Goal: Task Accomplishment & Management: Use online tool/utility

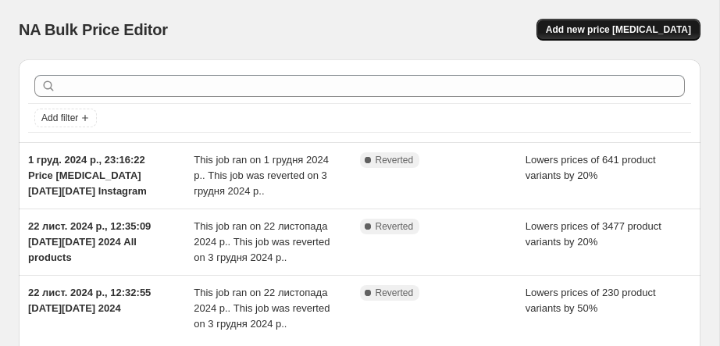
click at [585, 31] on span "Add new price [MEDICAL_DATA]" at bounding box center [618, 29] width 145 height 12
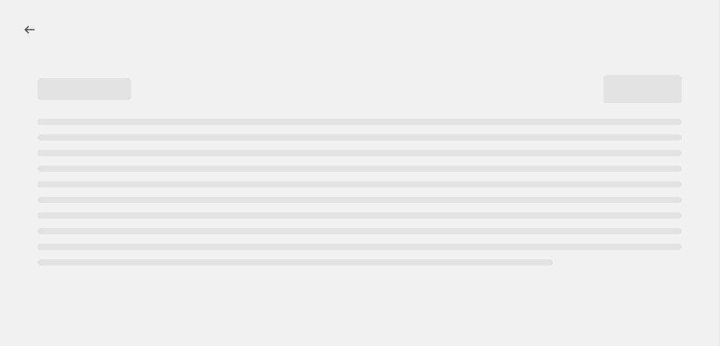
select select "percentage"
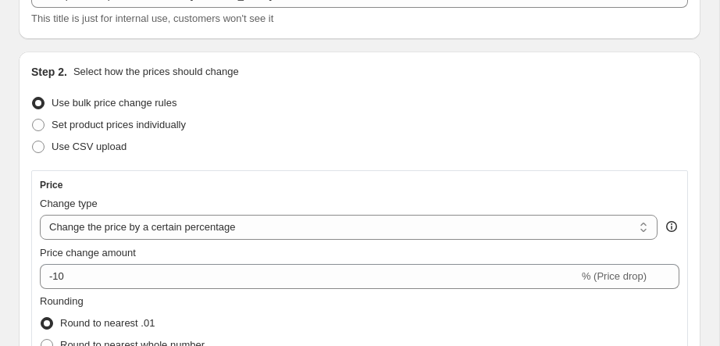
scroll to position [118, 0]
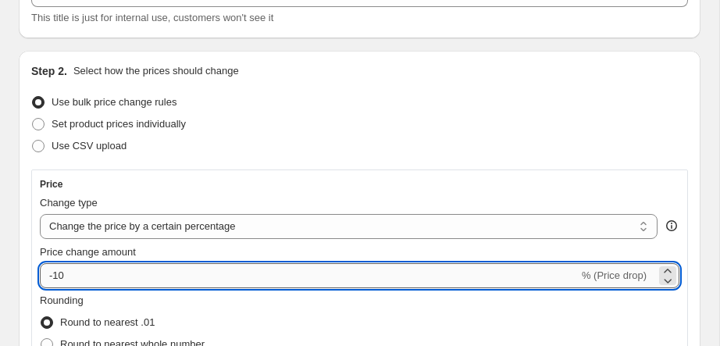
click at [151, 275] on input "-10" at bounding box center [309, 275] width 539 height 25
type input "-1"
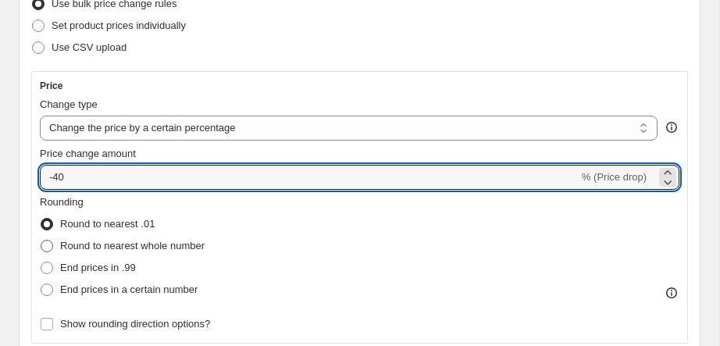
scroll to position [233, 0]
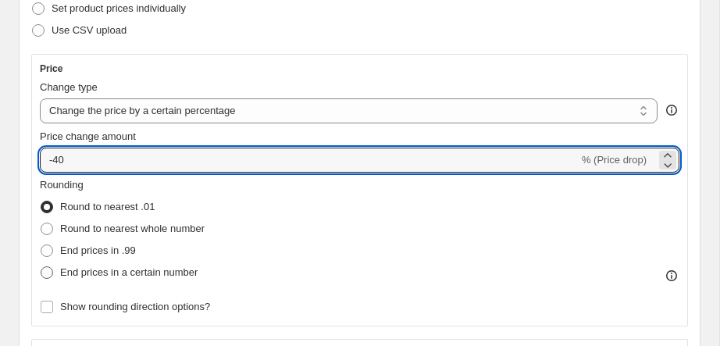
type input "-40"
click at [42, 275] on span at bounding box center [47, 272] width 12 height 12
click at [41, 267] on input "End prices in a certain number" at bounding box center [41, 266] width 1 height 1
radio input "true"
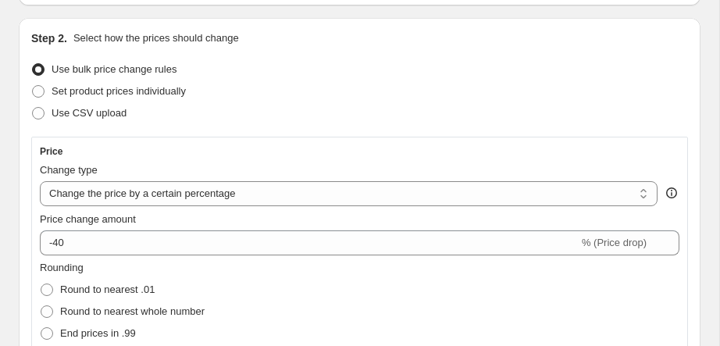
scroll to position [148, 0]
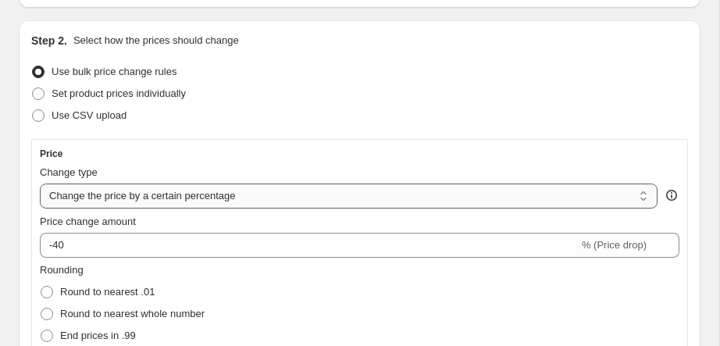
click at [199, 201] on select "Change the price to a certain amount Change the price by a certain amount Chang…" at bounding box center [348, 195] width 617 height 25
click at [40, 183] on select "Change the price to a certain amount Change the price by a certain amount Chang…" at bounding box center [348, 195] width 617 height 25
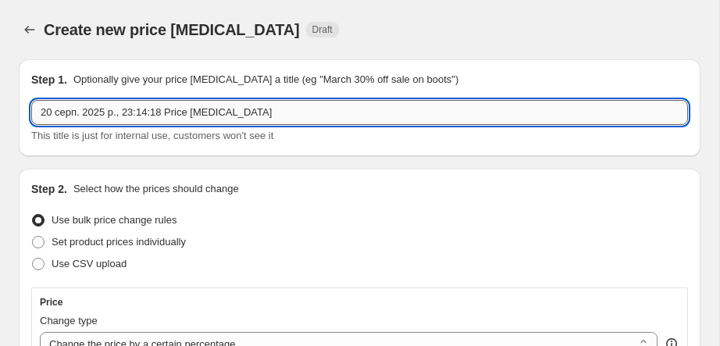
click at [283, 113] on input "20 серп. 2025 р., 23:14:18 Price change job" at bounding box center [359, 112] width 657 height 25
drag, startPoint x: 283, startPoint y: 113, endPoint x: 240, endPoint y: 124, distance: 44.3
click at [240, 124] on input "20 серп. 2025 р., 23:14:18 Price change job" at bounding box center [359, 112] width 657 height 25
click at [274, 118] on input "20 серп. 2025 р., 23:14:18 Price change job" at bounding box center [359, 112] width 657 height 25
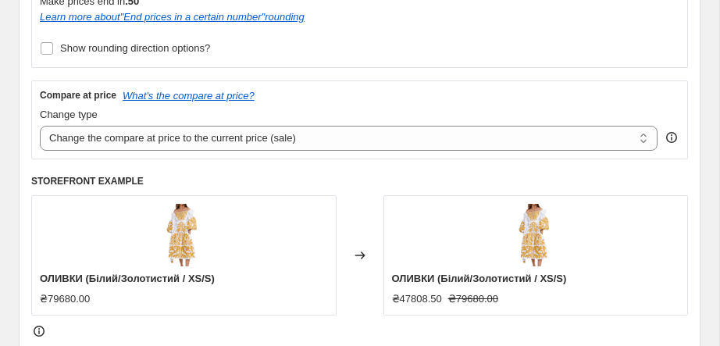
scroll to position [608, 0]
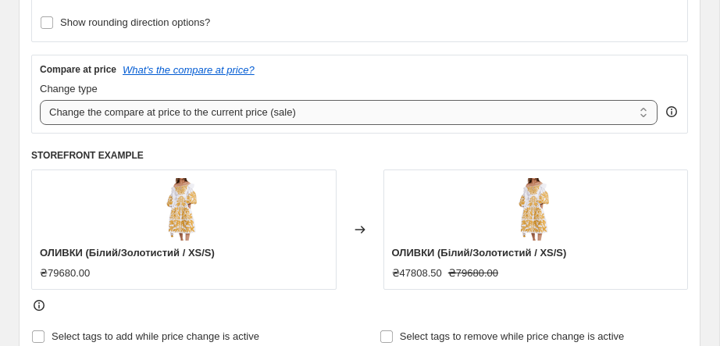
type input "20 серп. 2025 р., 23:14:18 Price change job - 40"
click at [330, 116] on select "Change the compare at price to the current price (sale) Change the compare at p…" at bounding box center [348, 112] width 617 height 25
click at [40, 100] on select "Change the compare at price to the current price (sale) Change the compare at p…" at bounding box center [348, 112] width 617 height 25
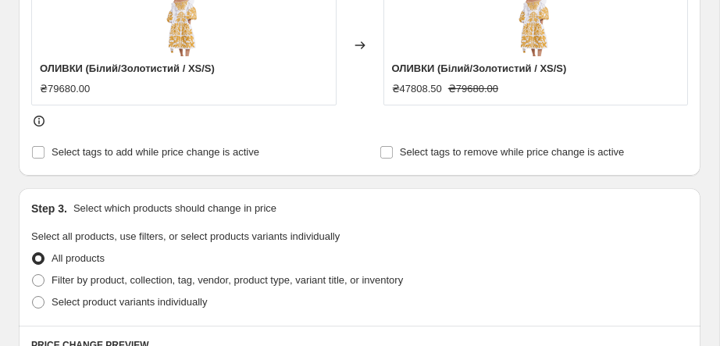
scroll to position [689, 0]
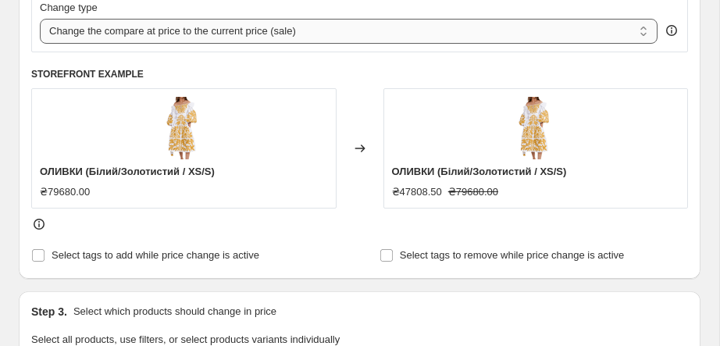
click at [338, 32] on select "Change the compare at price to the current price (sale) Change the compare at p…" at bounding box center [348, 31] width 617 height 25
click at [40, 19] on select "Change the compare at price to the current price (sale) Change the compare at p…" at bounding box center [348, 31] width 617 height 25
click at [307, 32] on select "Change the compare at price to the current price (sale) Change the compare at p…" at bounding box center [348, 31] width 617 height 25
click at [40, 19] on select "Change the compare at price to the current price (sale) Change the compare at p…" at bounding box center [348, 31] width 617 height 25
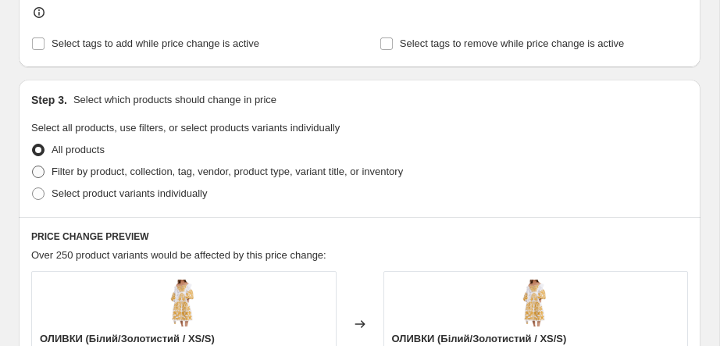
scroll to position [910, 0]
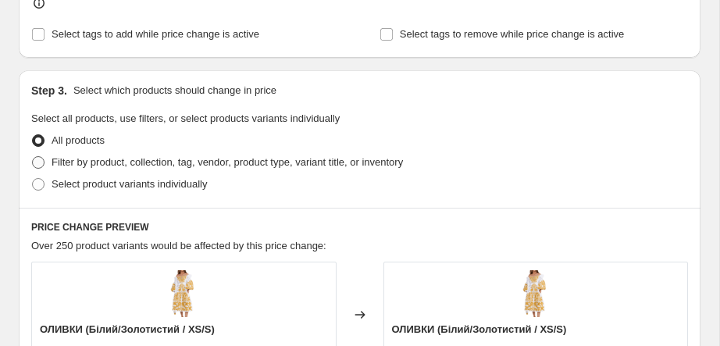
click at [47, 163] on label "Filter by product, collection, tag, vendor, product type, variant title, or inv…" at bounding box center [217, 162] width 372 height 22
click at [33, 157] on input "Filter by product, collection, tag, vendor, product type, variant title, or inv…" at bounding box center [32, 156] width 1 height 1
radio input "true"
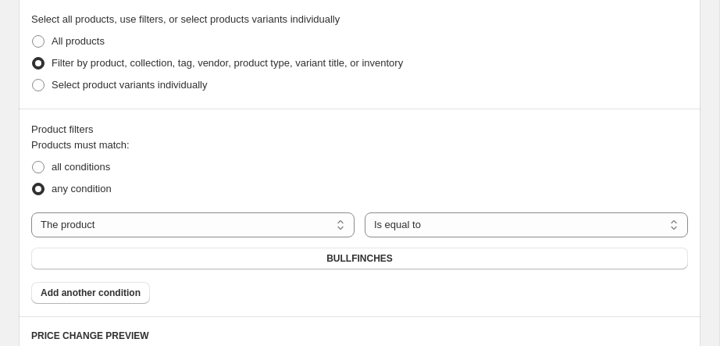
scroll to position [1022, 0]
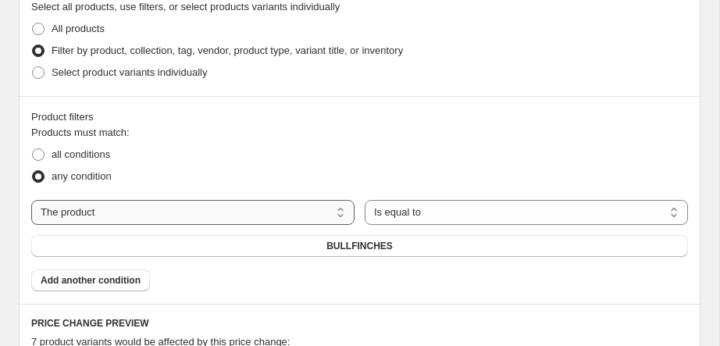
click at [210, 221] on select "The product The product's collection The product's tag The product's vendor The…" at bounding box center [192, 212] width 323 height 25
select select "collection"
click at [326, 250] on span "Exstasy (mini ruffled dresses)" at bounding box center [359, 246] width 133 height 12
click at [38, 155] on span at bounding box center [38, 154] width 12 height 12
click at [33, 149] on input "all conditions" at bounding box center [32, 148] width 1 height 1
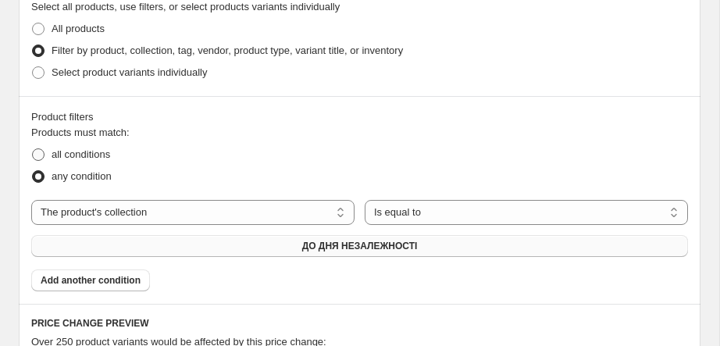
radio input "true"
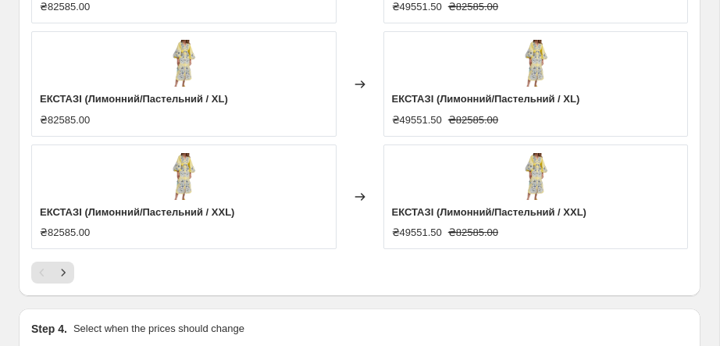
scroll to position [1907, 0]
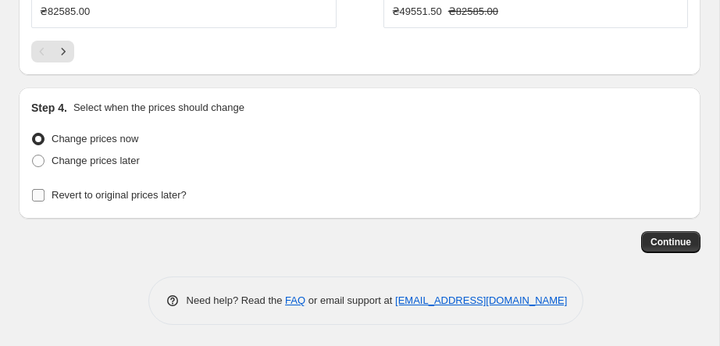
click at [44, 198] on input "Revert to original prices later?" at bounding box center [38, 195] width 12 height 12
checkbox input "true"
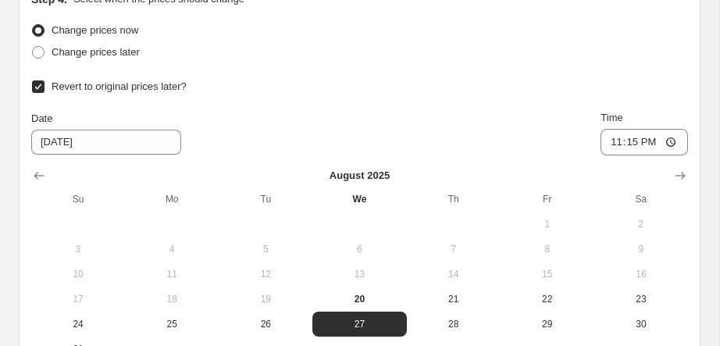
scroll to position [2022, 0]
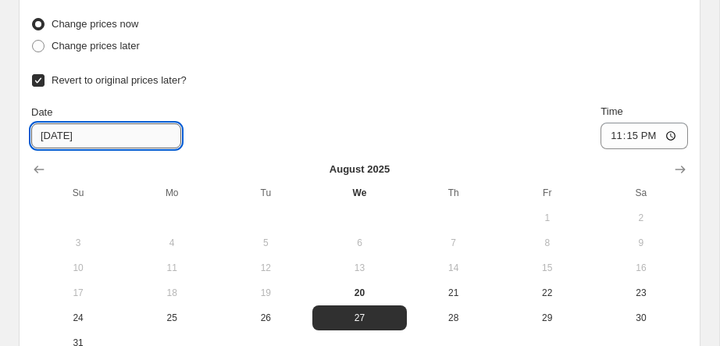
click at [62, 133] on input "8/27/2025" at bounding box center [106, 135] width 150 height 25
type input "8/24/2025"
click at [649, 133] on input "23:15" at bounding box center [643, 136] width 87 height 27
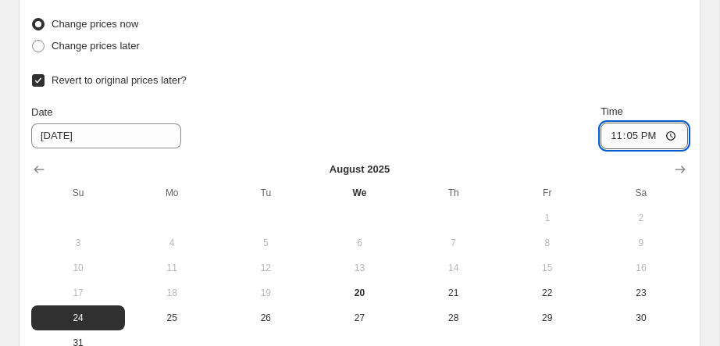
type input "23:59"
click at [457, 51] on div "Change prices later" at bounding box center [359, 46] width 657 height 22
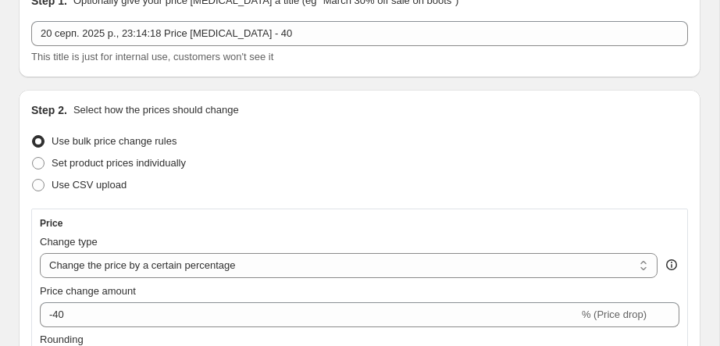
scroll to position [0, 0]
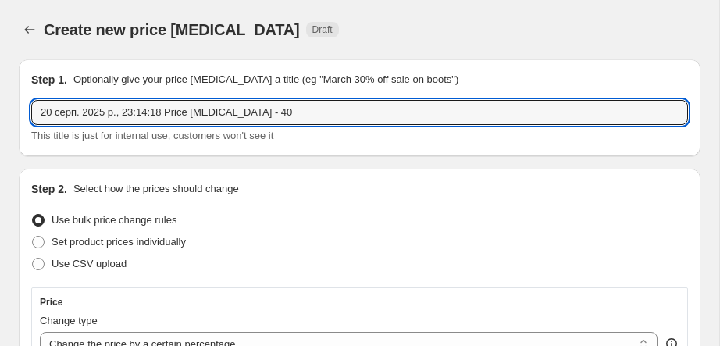
drag, startPoint x: 302, startPoint y: 113, endPoint x: 10, endPoint y: 110, distance: 292.0
type input "г"
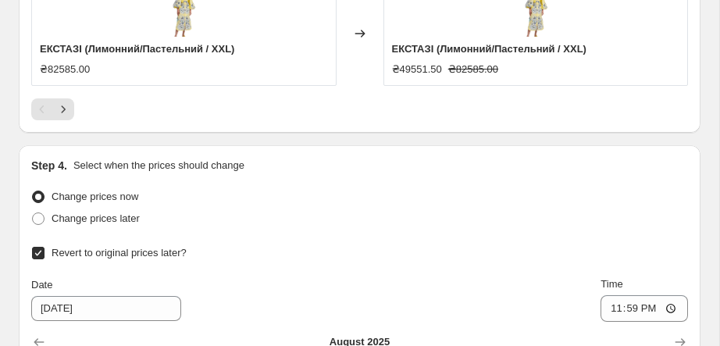
scroll to position [2199, 0]
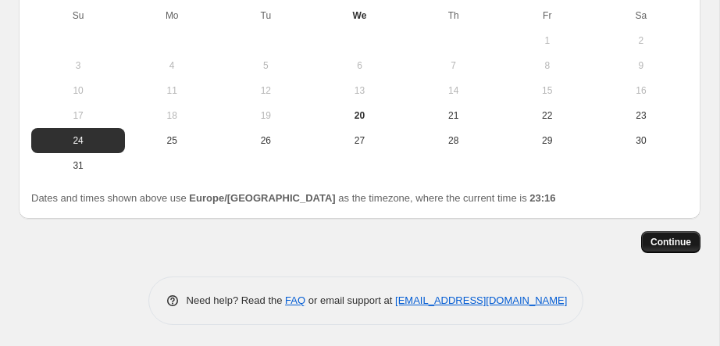
type input "UA DAY -40%"
click at [660, 238] on span "Continue" at bounding box center [670, 242] width 41 height 12
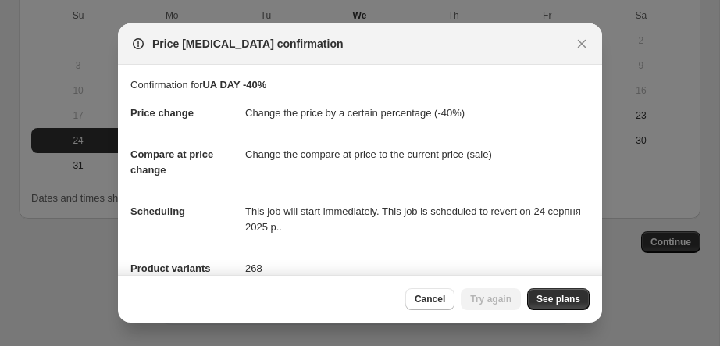
scroll to position [169, 0]
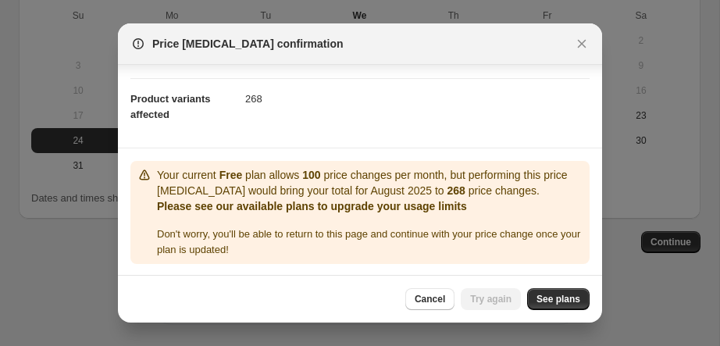
click at [274, 233] on span "Don ' t worry, you ' ll be able to return to this page and continue with your p…" at bounding box center [368, 241] width 423 height 27
click at [328, 210] on p "Please see our available plans to upgrade your usage limits" at bounding box center [370, 206] width 426 height 16
click at [541, 297] on span "See plans" at bounding box center [558, 299] width 44 height 12
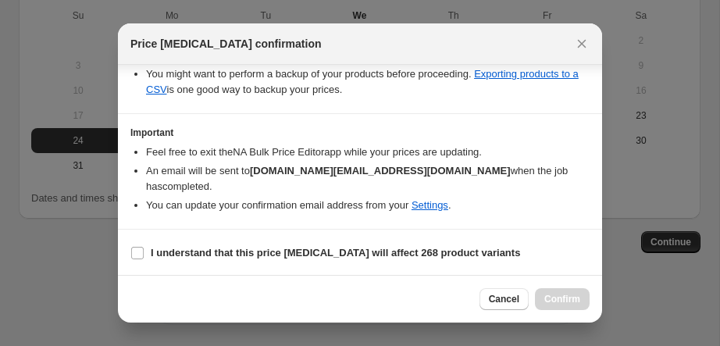
scroll to position [315, 0]
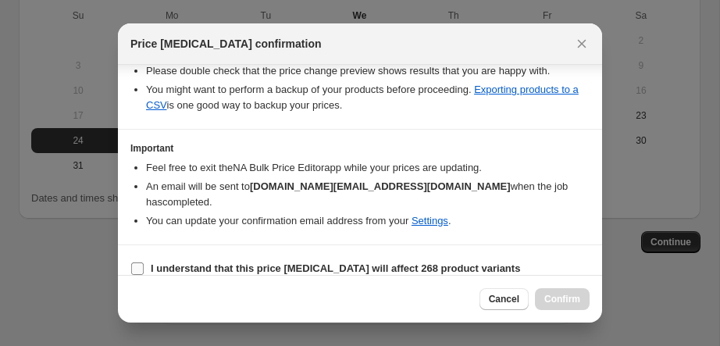
click at [137, 262] on input "I understand that this price change job will affect 268 product variants" at bounding box center [137, 268] width 12 height 12
checkbox input "true"
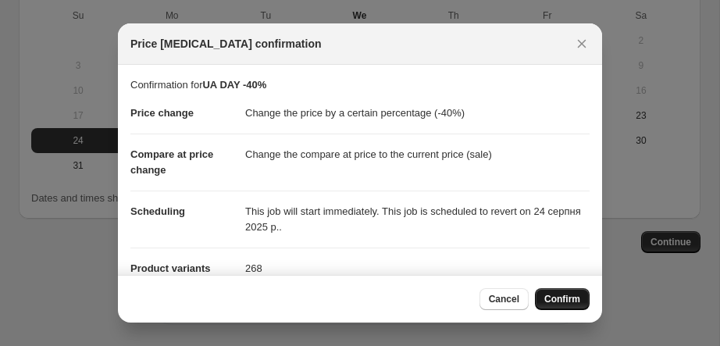
click at [544, 295] on span "Confirm" at bounding box center [562, 299] width 36 height 12
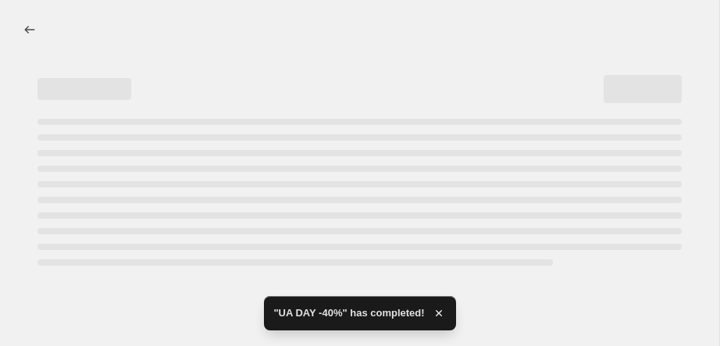
select select "percentage"
select select "collection"
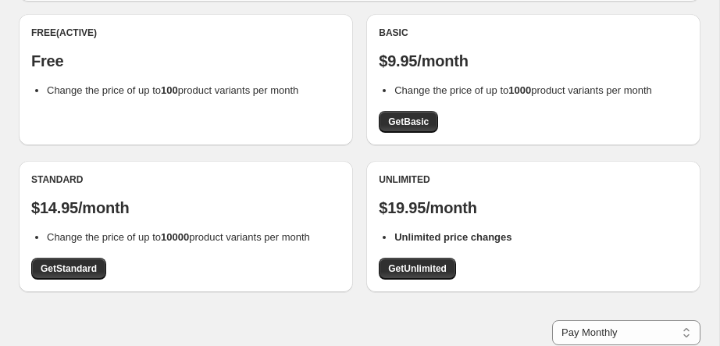
scroll to position [127, 0]
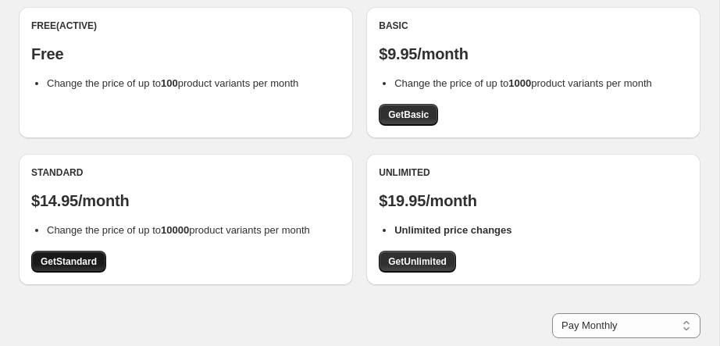
click at [75, 263] on span "Get Standard" at bounding box center [69, 261] width 56 height 12
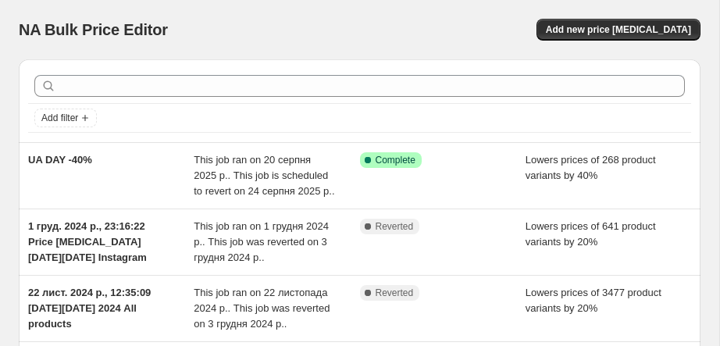
click at [581, 47] on div "NA Bulk Price Editor. This page is ready NA Bulk Price Editor Add new price [ME…" at bounding box center [359, 29] width 681 height 59
click at [588, 34] on span "Add new price change job" at bounding box center [618, 29] width 145 height 12
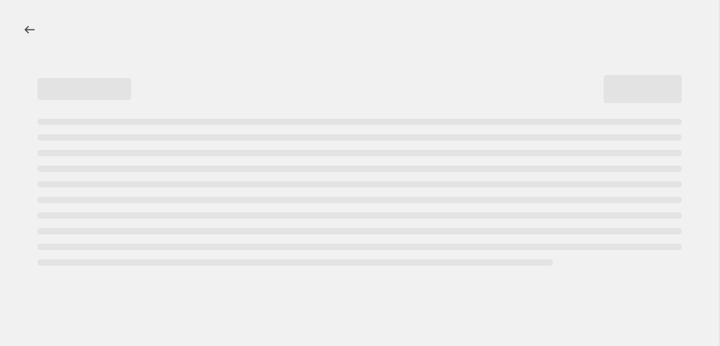
select select "percentage"
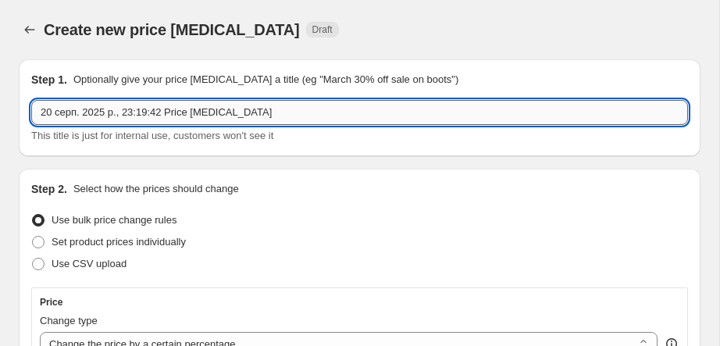
click at [104, 123] on input "20 серп. 2025 р., 23:19:42 Price change job" at bounding box center [359, 112] width 657 height 25
click at [94, 107] on input "AU" at bounding box center [359, 112] width 657 height 25
type input "A"
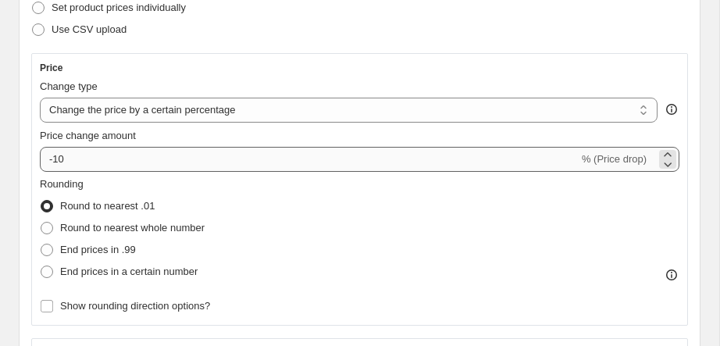
scroll to position [317, 0]
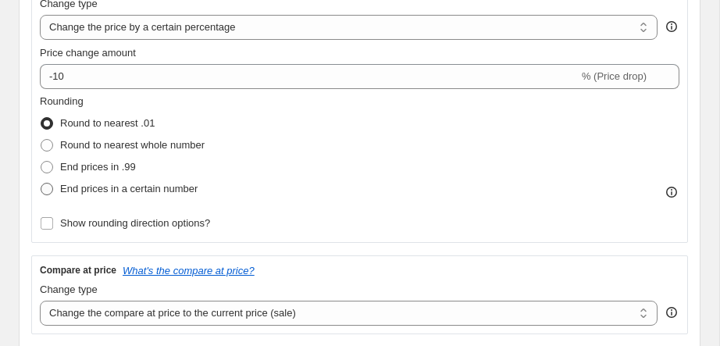
type input "UA DAY -10%"
click at [54, 188] on label "End prices in a certain number" at bounding box center [119, 189] width 158 height 22
click at [41, 183] on input "End prices in a certain number" at bounding box center [41, 183] width 1 height 1
radio input "true"
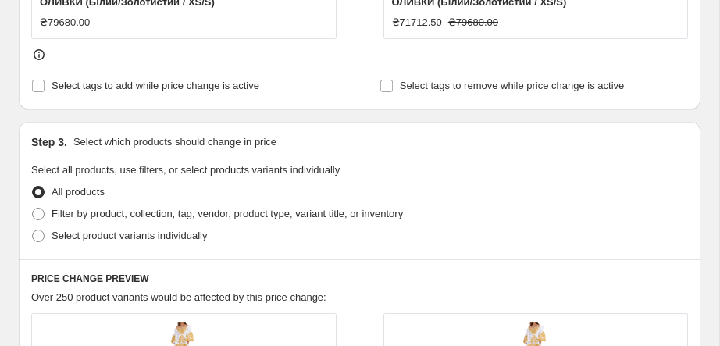
scroll to position [866, 0]
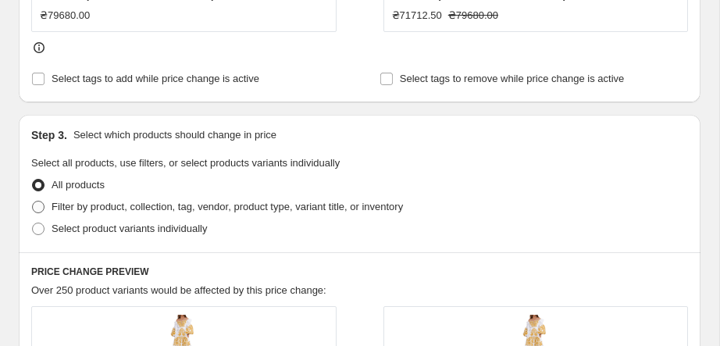
click at [112, 205] on span "Filter by product, collection, tag, vendor, product type, variant title, or inv…" at bounding box center [227, 207] width 351 height 12
click at [33, 201] on input "Filter by product, collection, tag, vendor, product type, variant title, or inv…" at bounding box center [32, 201] width 1 height 1
radio input "true"
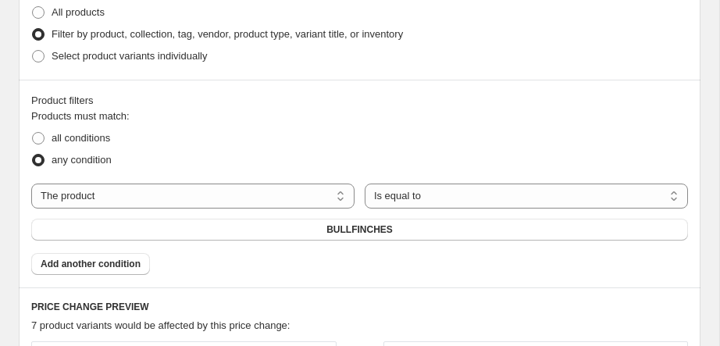
scroll to position [1046, 0]
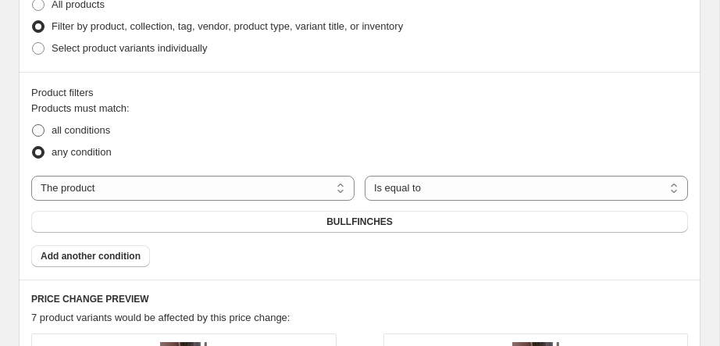
click at [43, 134] on span at bounding box center [38, 130] width 12 height 12
click at [33, 125] on input "all conditions" at bounding box center [32, 124] width 1 height 1
radio input "true"
click at [222, 196] on select "The product The product's collection The product's tag The product's vendor The…" at bounding box center [192, 188] width 323 height 25
click at [31, 176] on select "The product The product's collection The product's tag The product's vendor The…" at bounding box center [192, 188] width 323 height 25
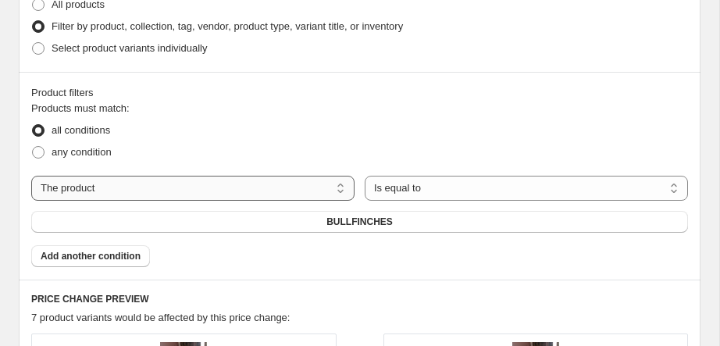
click at [139, 183] on select "The product The product's collection The product's tag The product's vendor The…" at bounding box center [192, 188] width 323 height 25
select select "collection"
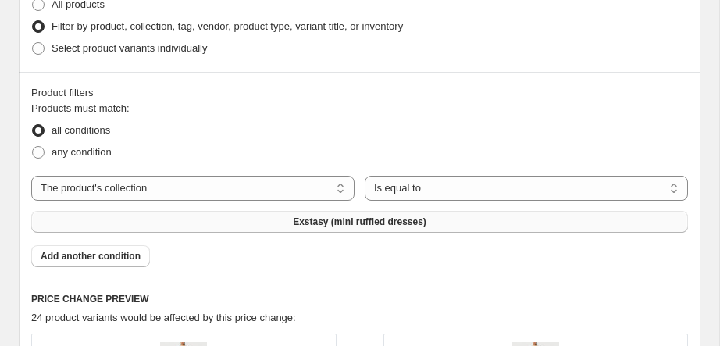
click at [295, 230] on button "Exstasy (mini ruffled dresses)" at bounding box center [359, 222] width 657 height 22
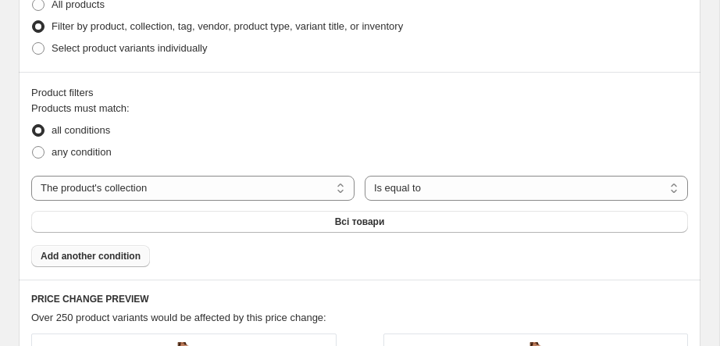
click at [67, 260] on span "Add another condition" at bounding box center [91, 256] width 100 height 12
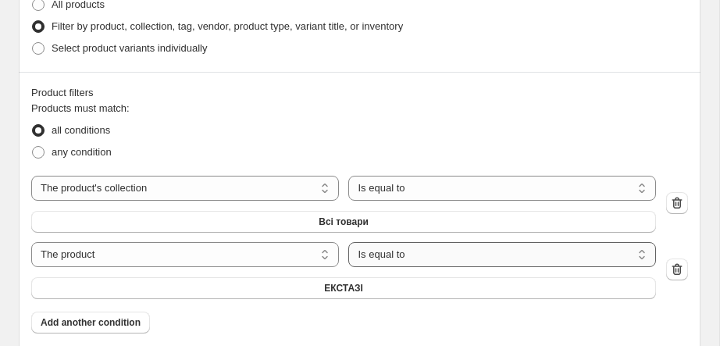
click at [384, 258] on select "Is equal to Is not equal to" at bounding box center [502, 254] width 308 height 25
select select "not_equal"
click at [261, 252] on select "The product The product's collection The product's tag The product's vendor The…" at bounding box center [185, 254] width 308 height 25
select select "collection"
click at [315, 283] on button "Всі товари" at bounding box center [343, 288] width 625 height 22
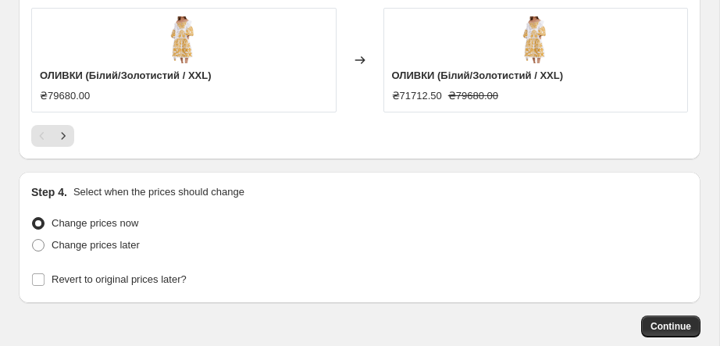
scroll to position [1973, 0]
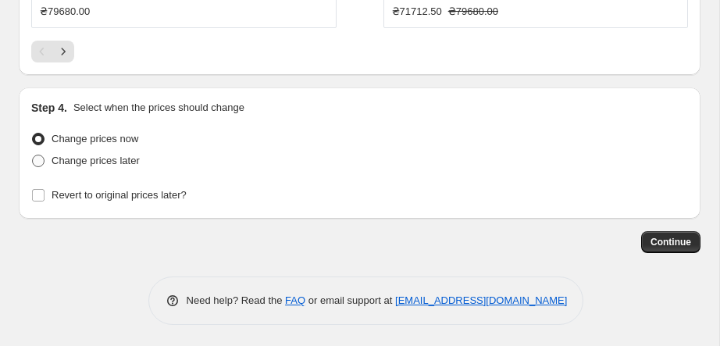
click at [116, 155] on span "Change prices later" at bounding box center [96, 161] width 88 height 12
click at [33, 155] on input "Change prices later" at bounding box center [32, 155] width 1 height 1
radio input "true"
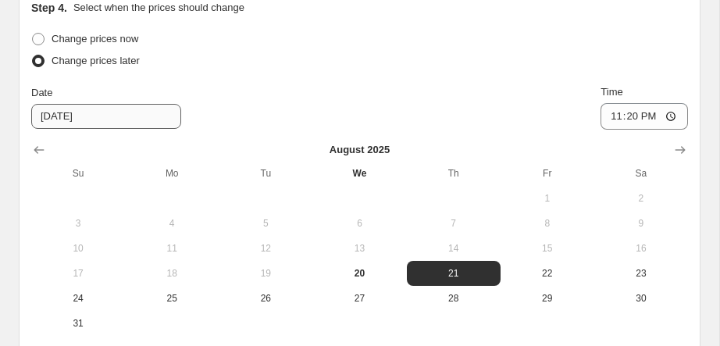
scroll to position [2110, 0]
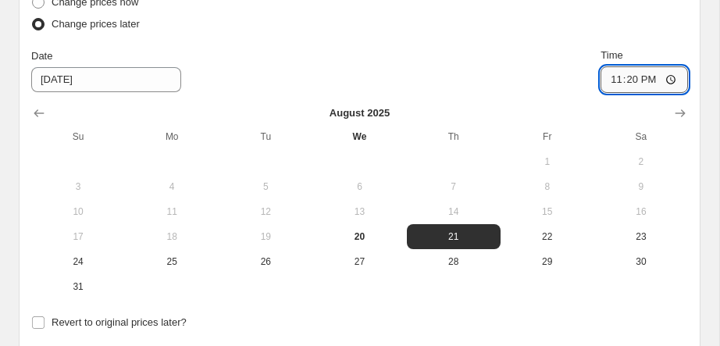
click at [654, 80] on input "23:20" at bounding box center [643, 79] width 87 height 27
type input "23:59"
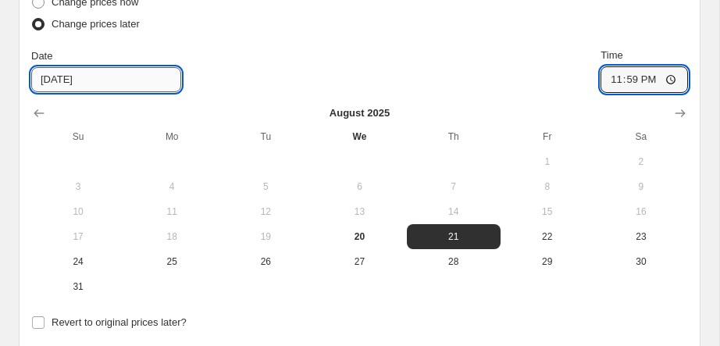
click at [60, 74] on input "8/21/2025" at bounding box center [106, 79] width 150 height 25
type input "8/20/2025"
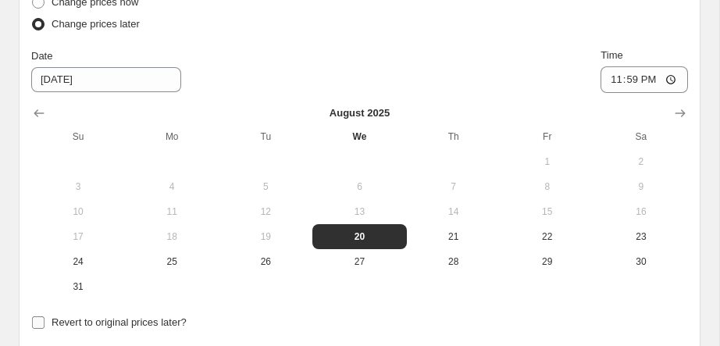
click at [44, 325] on input "Revert to original prices later?" at bounding box center [38, 322] width 12 height 12
checkbox input "true"
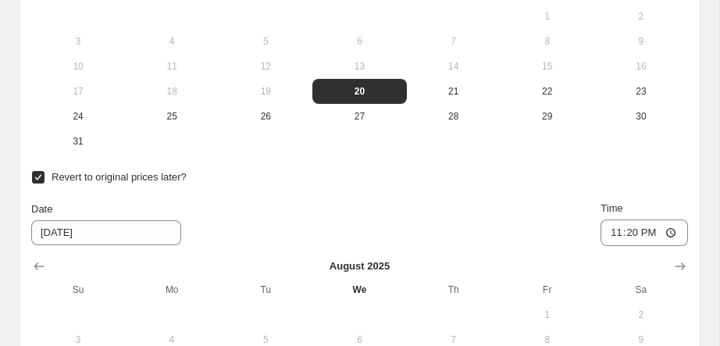
scroll to position [2280, 0]
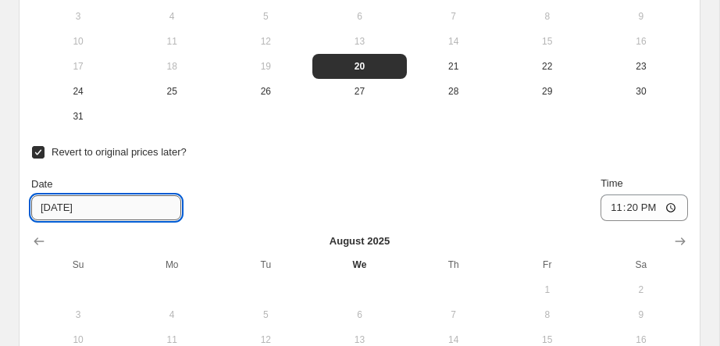
click at [64, 205] on input "8/27/2025" at bounding box center [106, 207] width 150 height 25
click at [62, 209] on input "8/27/2025" at bounding box center [106, 207] width 150 height 25
type input "8/24/2025"
click at [659, 201] on input "23:20" at bounding box center [643, 207] width 87 height 27
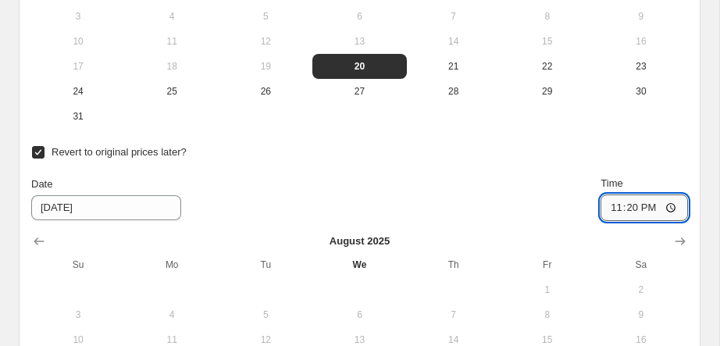
click at [654, 202] on input "23:20" at bounding box center [643, 207] width 87 height 27
type input "23:59"
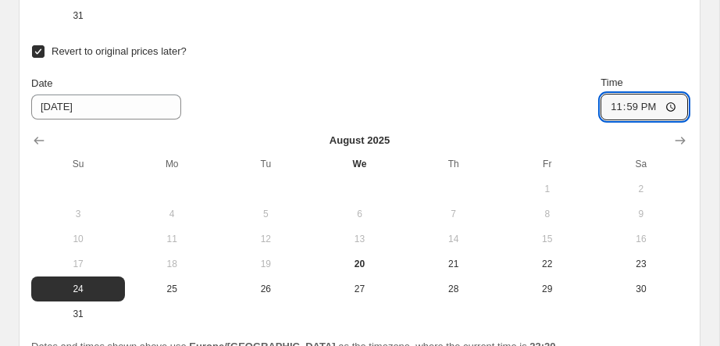
scroll to position [2529, 0]
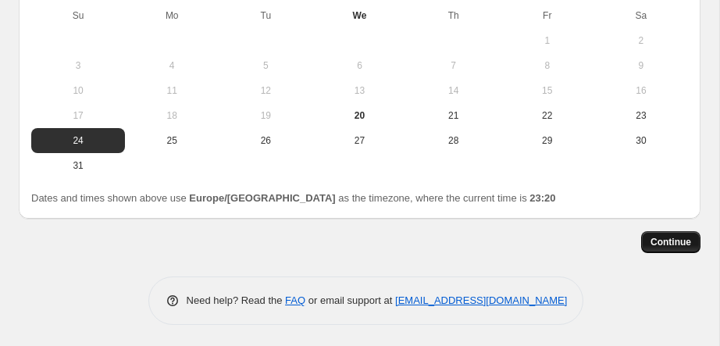
click at [659, 234] on button "Continue" at bounding box center [670, 242] width 59 height 22
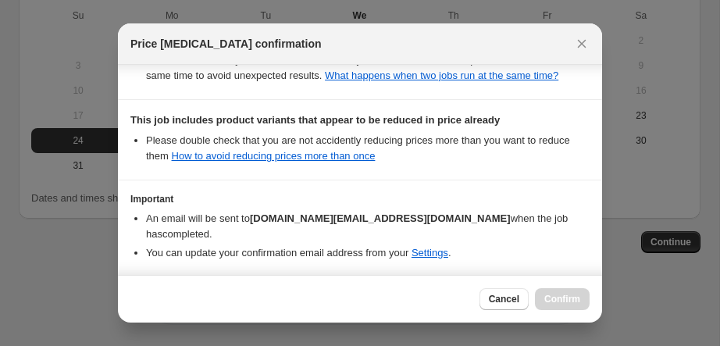
scroll to position [504, 0]
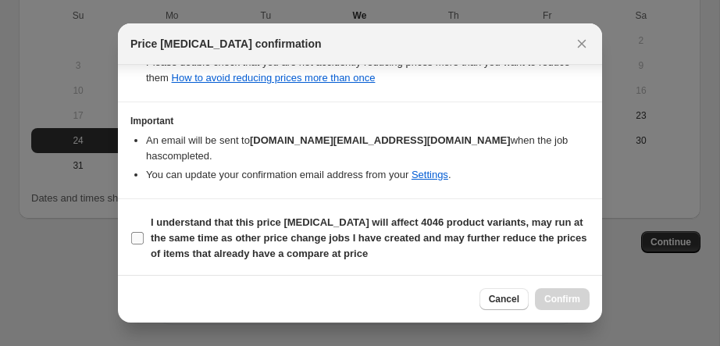
click at [141, 239] on input "I understand that this price change job will affect 4046 product variants, may …" at bounding box center [137, 238] width 12 height 12
checkbox input "true"
click at [554, 302] on span "Confirm" at bounding box center [562, 299] width 36 height 12
